Goal: Task Accomplishment & Management: Manage account settings

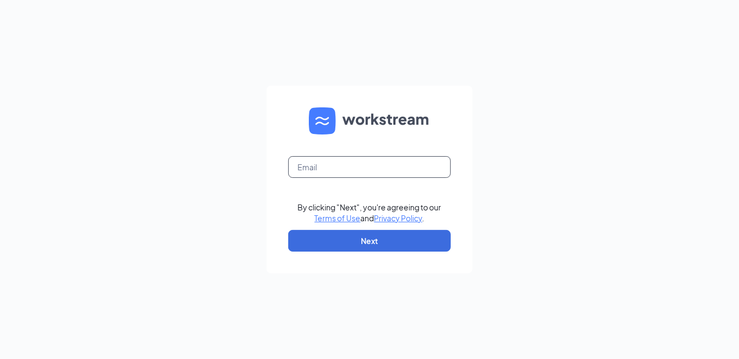
click at [346, 170] on input "text" at bounding box center [369, 167] width 163 height 22
type input "[EMAIL_ADDRESS][DOMAIN_NAME]"
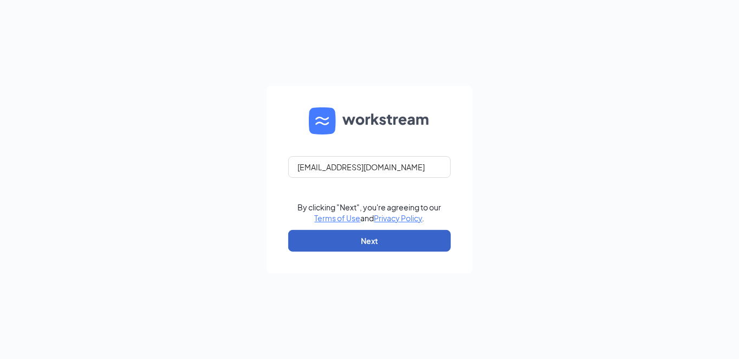
click at [372, 241] on button "Next" at bounding box center [369, 241] width 163 height 22
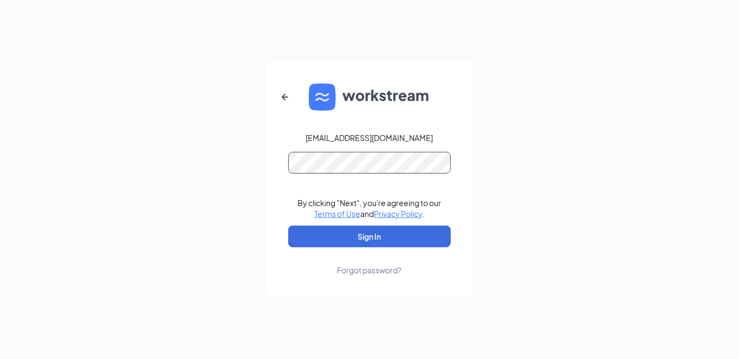
click at [288, 225] on button "Sign In" at bounding box center [369, 236] width 163 height 22
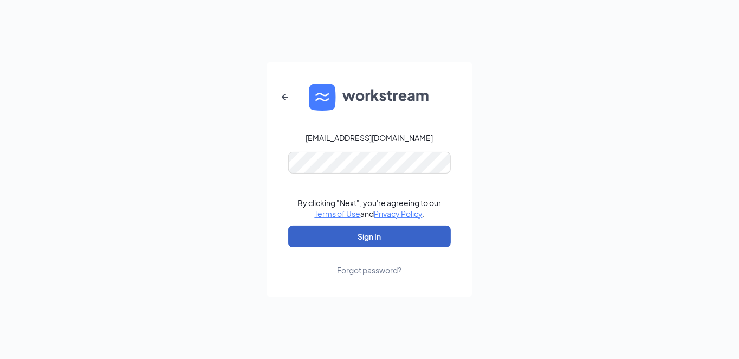
click at [369, 233] on button "Sign In" at bounding box center [369, 236] width 163 height 22
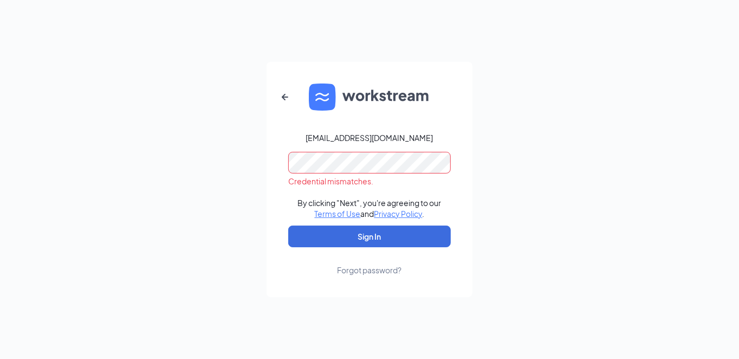
click at [238, 166] on div "mhwingers@yahoo.com Credential mismatches. By clicking "Next", you're agreeing …" at bounding box center [369, 179] width 739 height 359
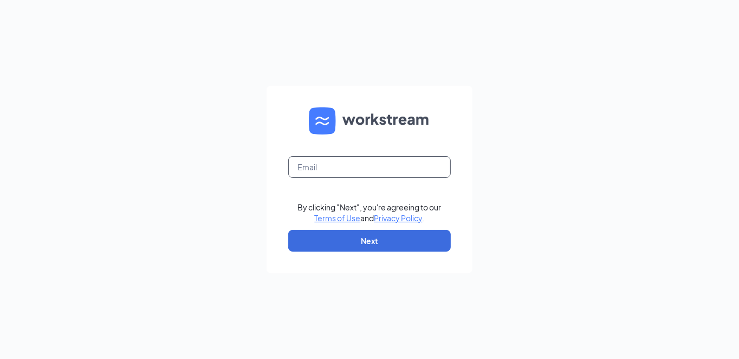
click at [335, 171] on input "text" at bounding box center [369, 167] width 163 height 22
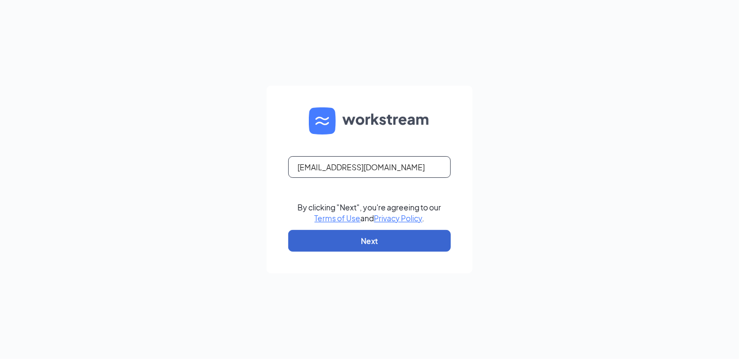
type input "[EMAIL_ADDRESS][DOMAIN_NAME]"
click at [346, 245] on button "Next" at bounding box center [369, 241] width 163 height 22
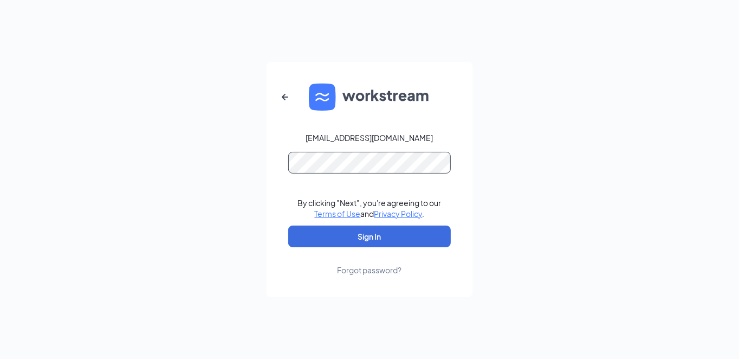
click at [288, 225] on button "Sign In" at bounding box center [369, 236] width 163 height 22
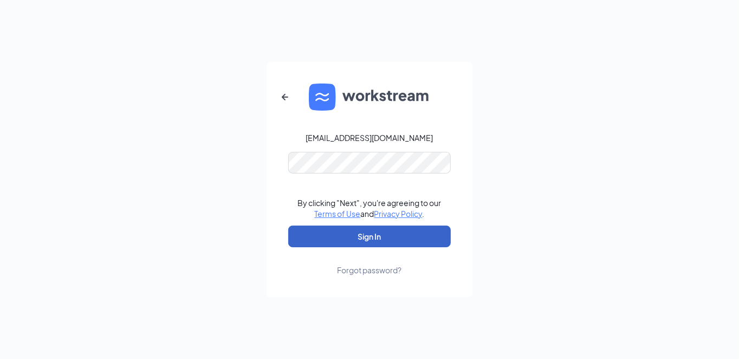
click at [390, 237] on button "Sign In" at bounding box center [369, 236] width 163 height 22
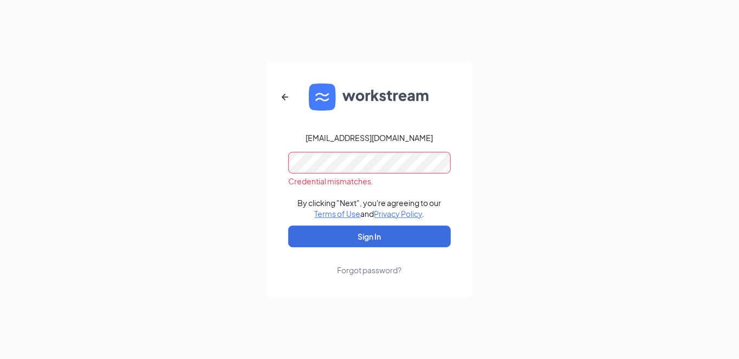
click at [243, 166] on div "mhwingers@yahoo.com Credential mismatches. By clicking "Next", you're agreeing …" at bounding box center [369, 179] width 739 height 359
click at [288, 225] on button "Sign In" at bounding box center [369, 236] width 163 height 22
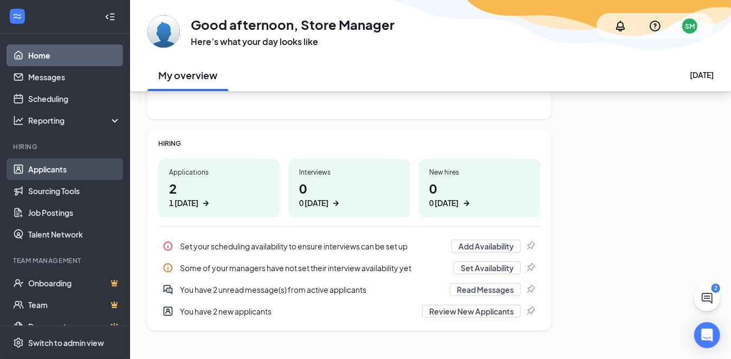
click at [51, 170] on link "Applicants" at bounding box center [74, 169] width 93 height 22
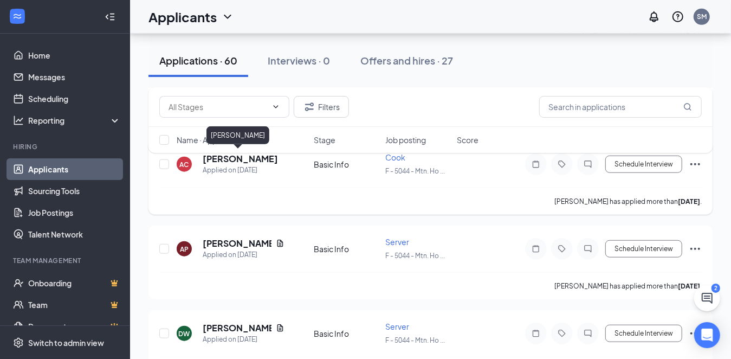
scroll to position [558, 0]
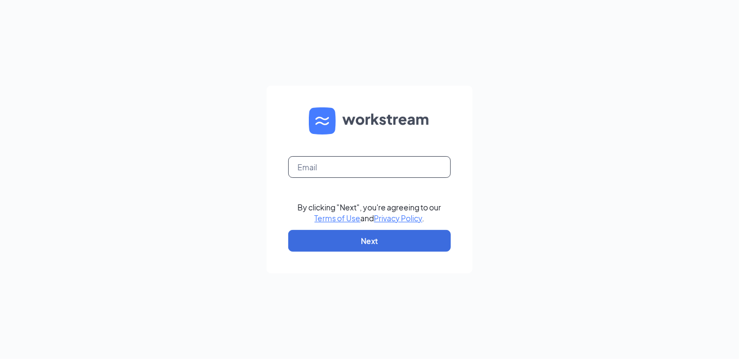
click at [333, 159] on input "text" at bounding box center [369, 167] width 163 height 22
type input "mhwingers@yahoo.com"
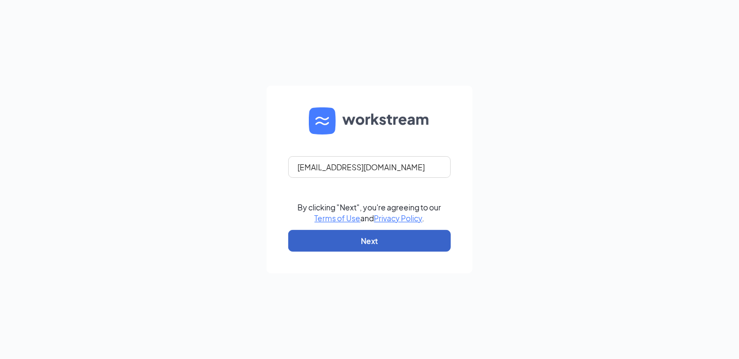
click at [363, 237] on button "Next" at bounding box center [369, 241] width 163 height 22
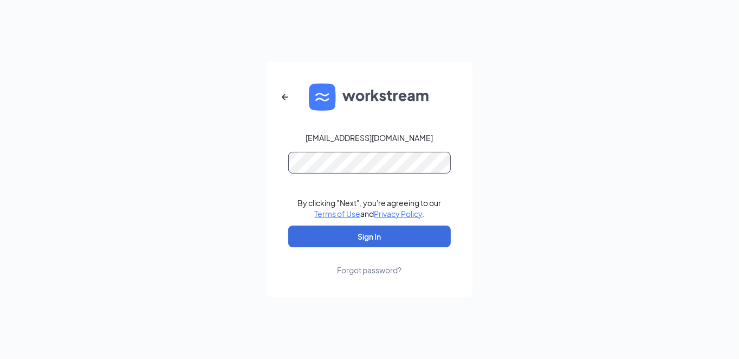
click at [288, 225] on button "Sign In" at bounding box center [369, 236] width 163 height 22
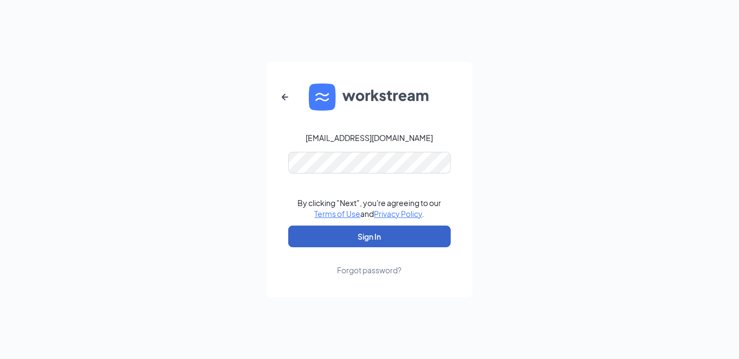
click at [374, 243] on button "Sign In" at bounding box center [369, 236] width 163 height 22
click at [366, 237] on button "Sign In" at bounding box center [369, 236] width 163 height 22
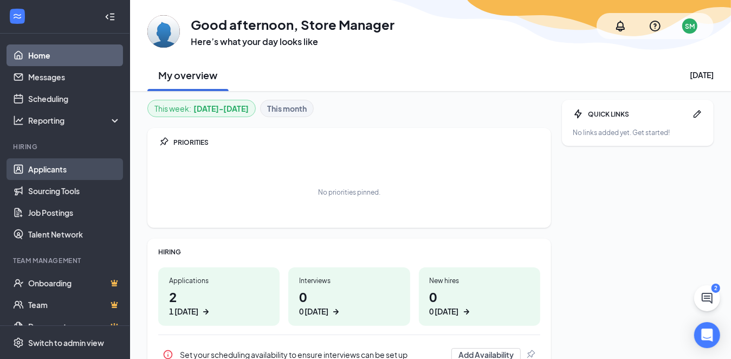
click at [57, 163] on link "Applicants" at bounding box center [74, 169] width 93 height 22
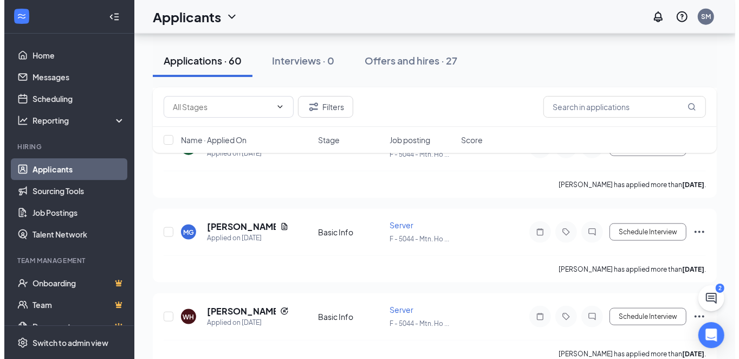
scroll to position [759, 0]
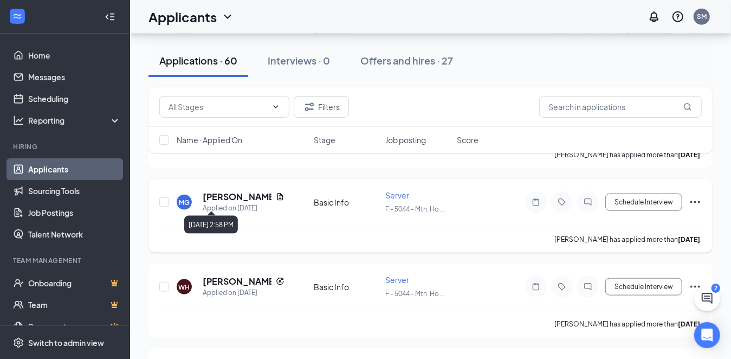
click at [230, 205] on div "Applied on [DATE]" at bounding box center [244, 208] width 82 height 11
click at [230, 194] on h5 "[PERSON_NAME]" at bounding box center [237, 197] width 69 height 12
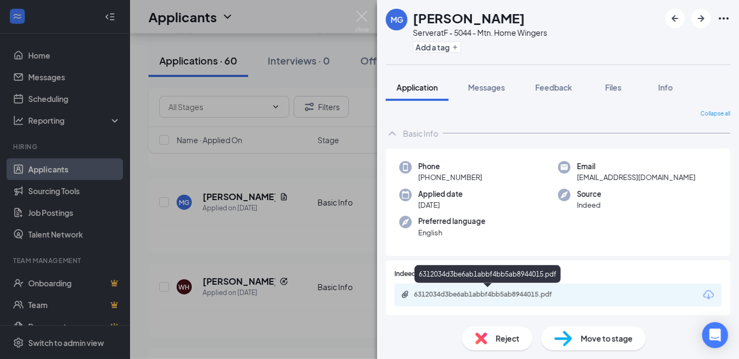
click at [504, 292] on div "6312034d3be6ab1abbf4bb5ab8944015.pdf" at bounding box center [490, 294] width 152 height 9
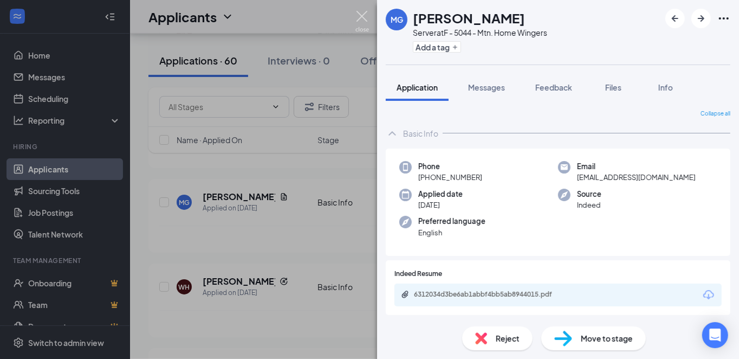
click at [363, 14] on img at bounding box center [362, 21] width 14 height 21
